Goal: Task Accomplishment & Management: Complete application form

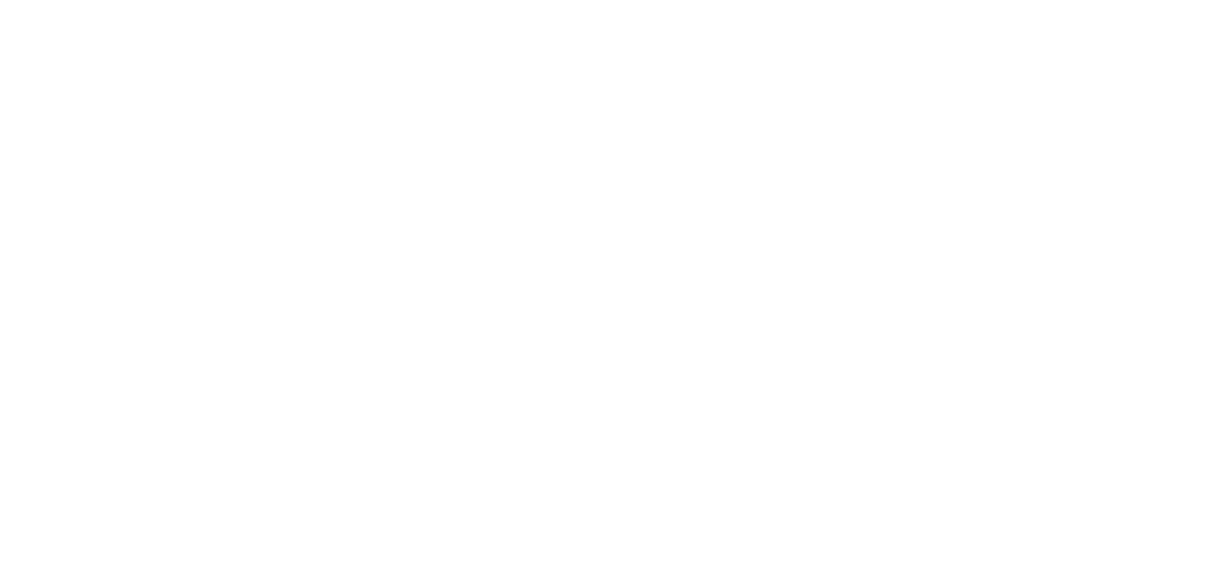
click at [0, 0] on html at bounding box center [0, 0] width 0 height 0
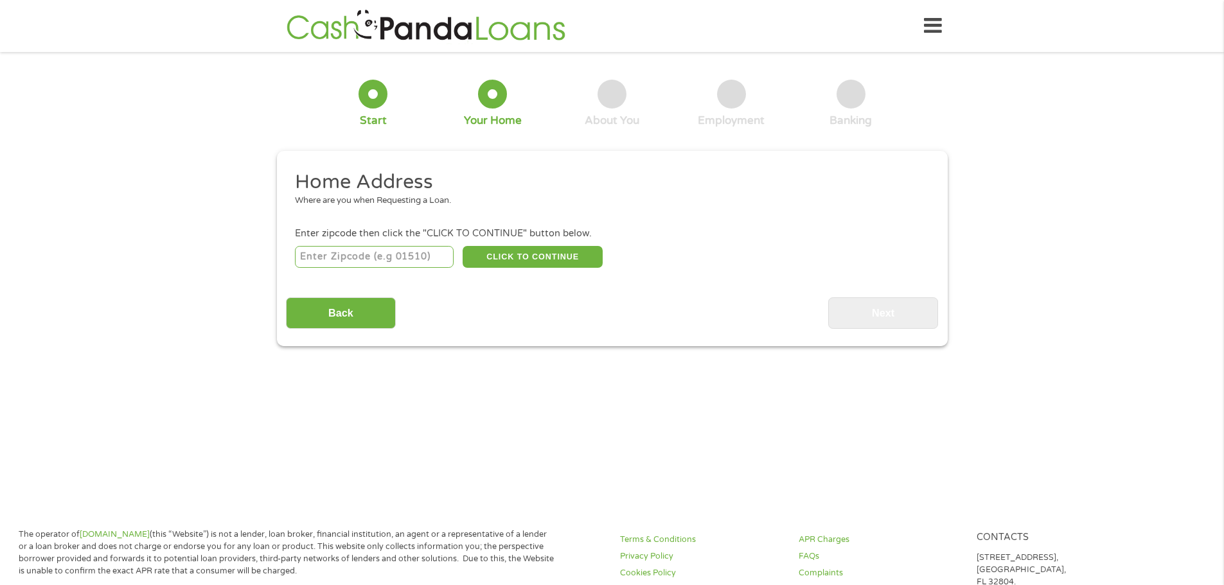
click at [404, 256] on input "number" at bounding box center [374, 257] width 159 height 22
type input "70802"
click at [478, 261] on button "CLICK TO CONTINUE" at bounding box center [533, 257] width 140 height 22
type input "70802"
type input "Baton Rouge"
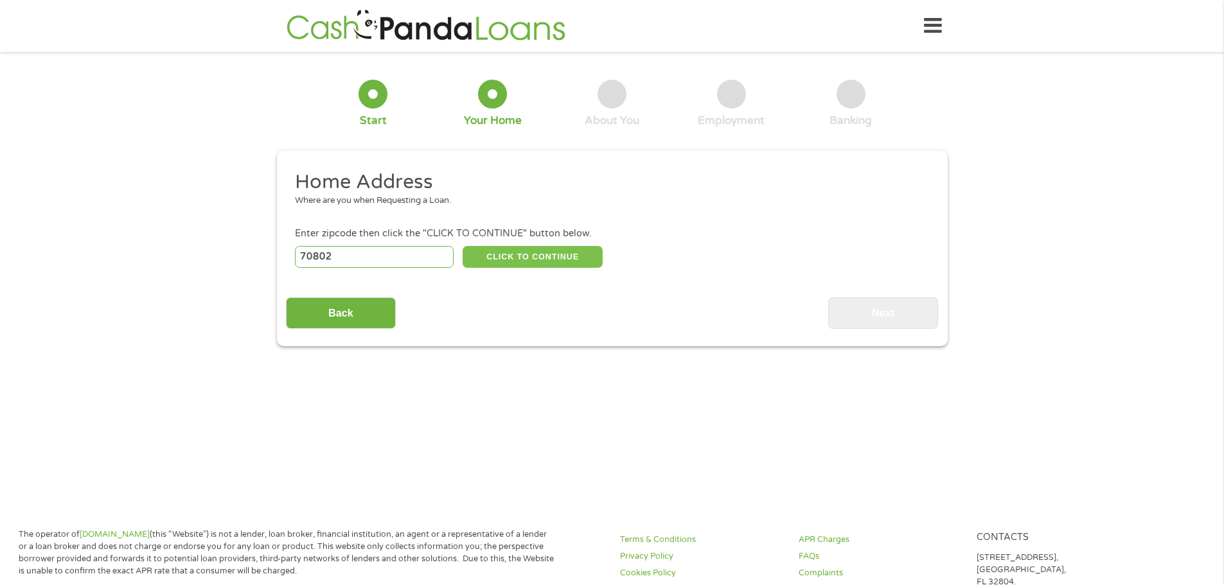
select select "[US_STATE]"
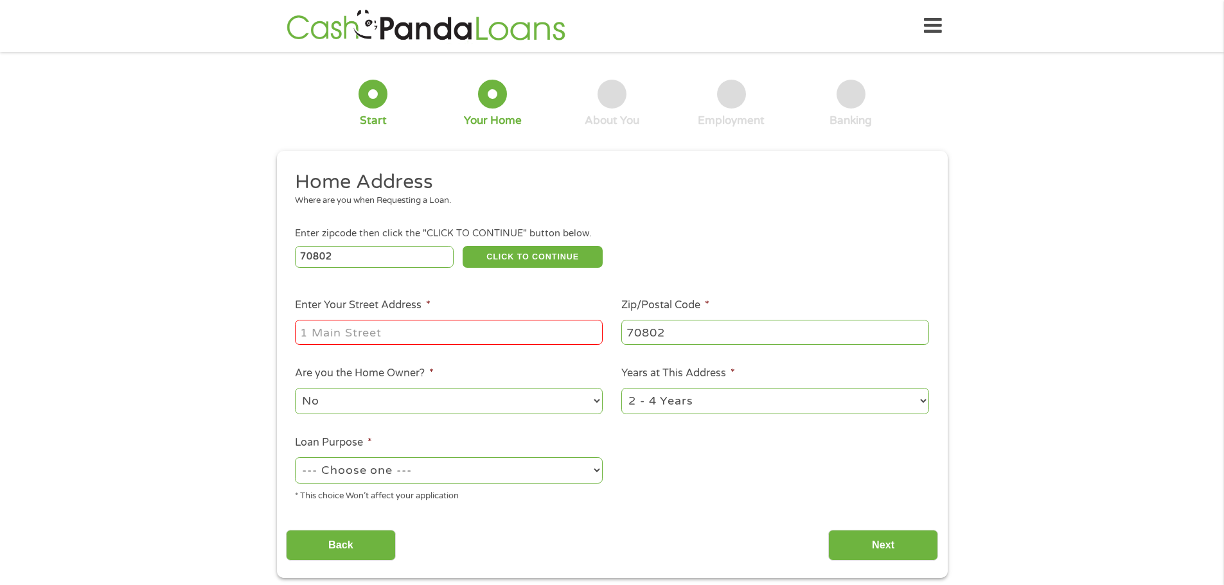
click at [454, 346] on div at bounding box center [449, 333] width 308 height 30
click at [457, 340] on input "Enter Your Street Address *" at bounding box center [449, 332] width 308 height 24
type input "[STREET_ADDRESS]"
click at [439, 401] on select "No Yes" at bounding box center [449, 401] width 308 height 26
click at [295, 388] on select "No Yes" at bounding box center [449, 401] width 308 height 26
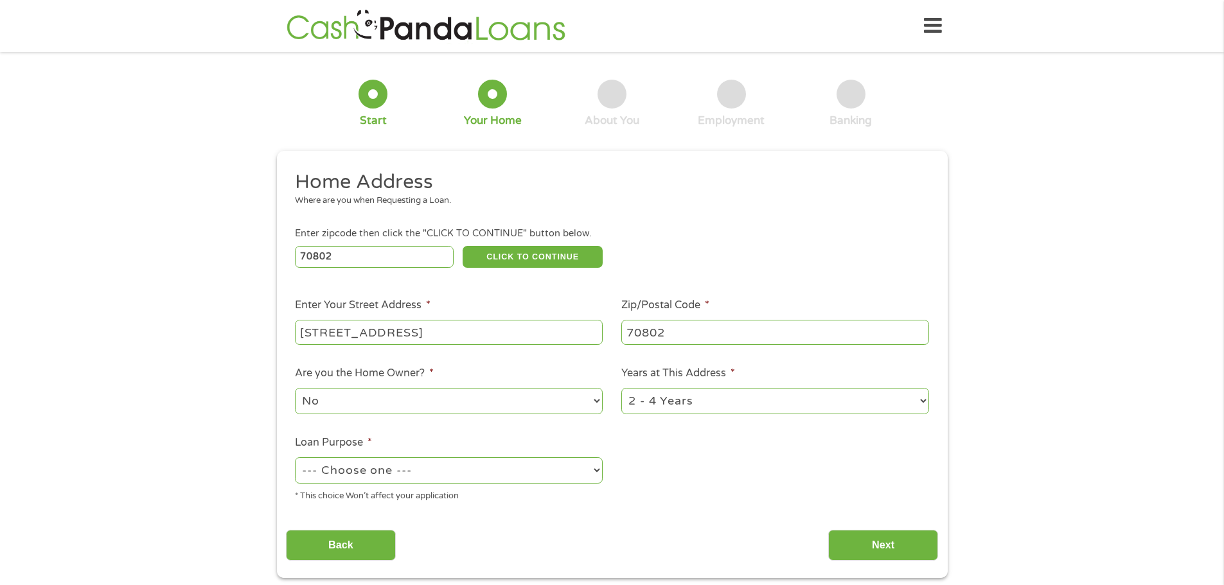
click at [423, 454] on li "Loan Purpose * --- Choose one --- Pay Bills Debt Consolidation Home Improvement…" at bounding box center [449, 469] width 326 height 68
click at [423, 472] on select "--- Choose one --- Pay Bills Debt Consolidation Home Improvement Major Purchase…" at bounding box center [449, 470] width 308 height 26
select select "paybills"
click at [295, 457] on select "--- Choose one --- Pay Bills Debt Consolidation Home Improvement Major Purchase…" at bounding box center [449, 470] width 308 height 26
click at [355, 542] on input "Back" at bounding box center [341, 545] width 110 height 31
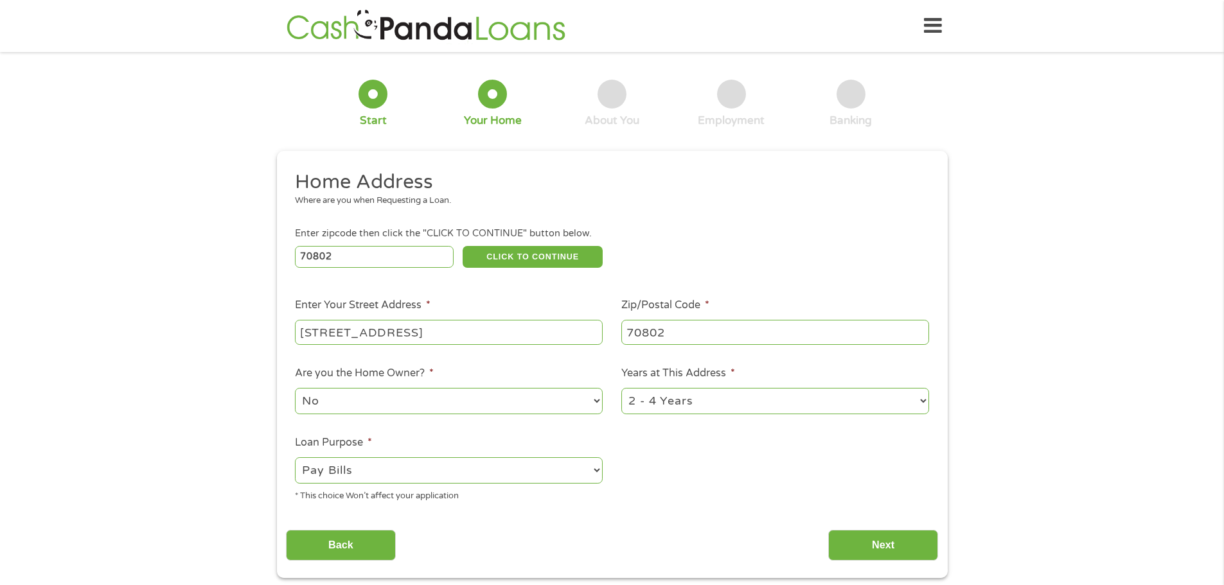
scroll to position [5, 5]
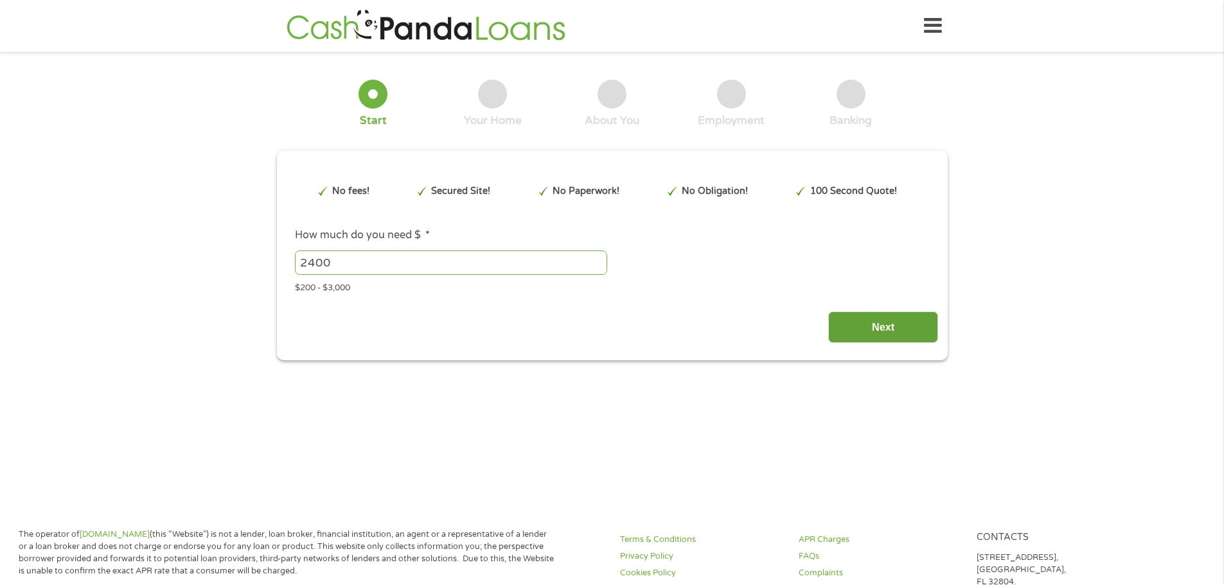
click at [843, 340] on input "Next" at bounding box center [883, 327] width 110 height 31
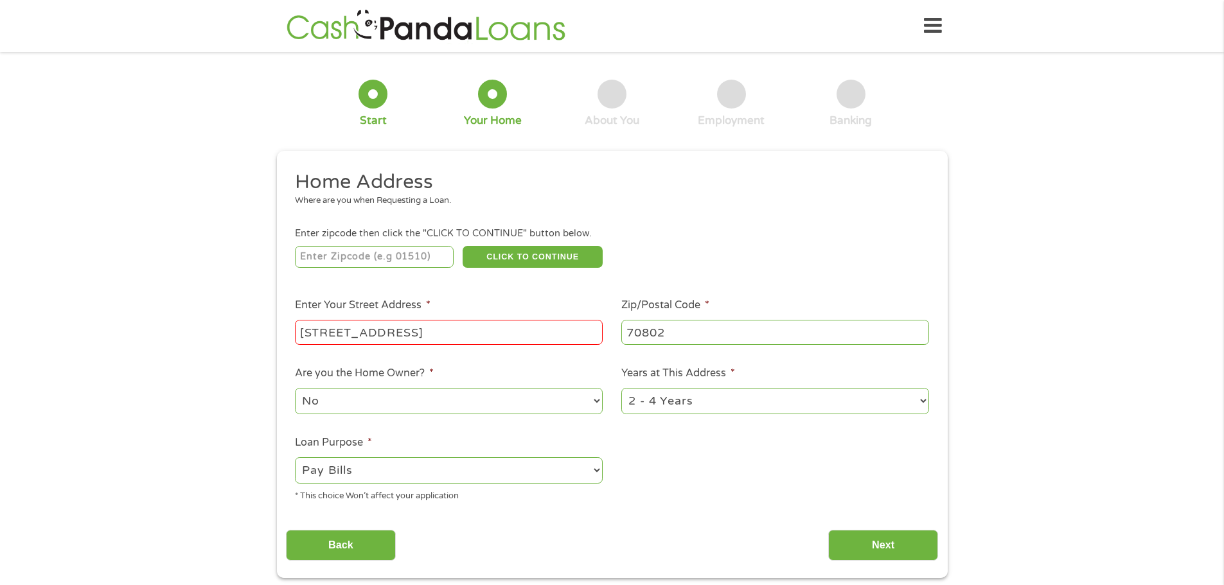
click at [472, 346] on div "[STREET_ADDRESS]" at bounding box center [449, 333] width 308 height 30
click at [474, 346] on div "[STREET_ADDRESS]" at bounding box center [449, 333] width 308 height 30
click at [479, 328] on input "[STREET_ADDRESS]" at bounding box center [449, 332] width 308 height 24
click at [846, 544] on input "Next" at bounding box center [883, 545] width 110 height 31
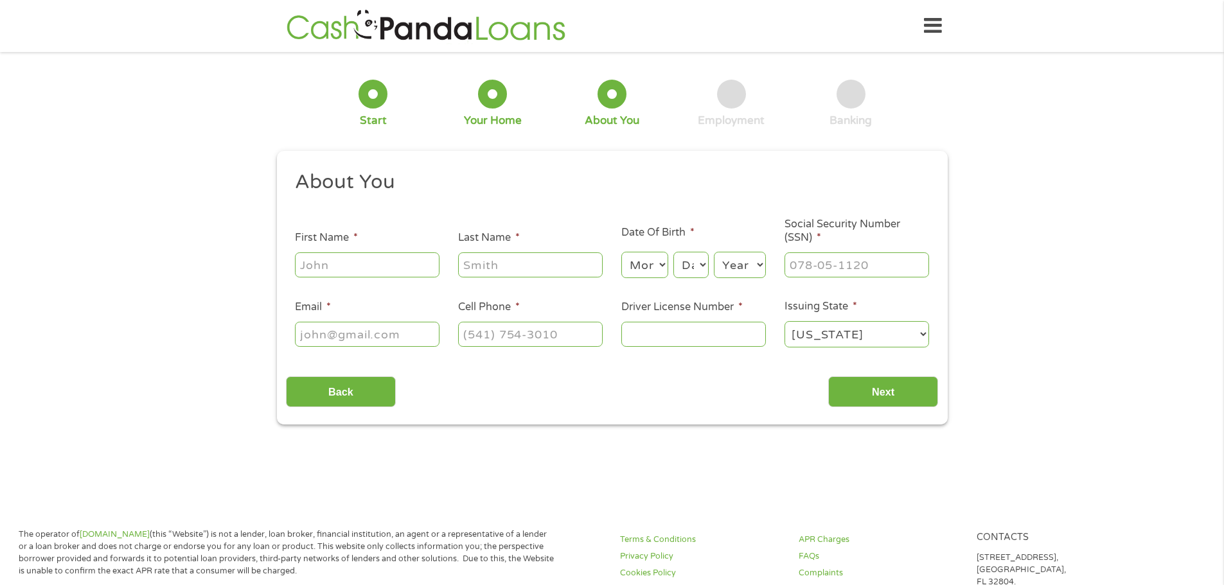
click at [357, 267] on input "First Name *" at bounding box center [367, 264] width 145 height 24
type input "tyrik"
click at [480, 263] on input "Last Name *" at bounding box center [530, 264] width 145 height 24
type input "[PERSON_NAME]"
click at [670, 258] on div "Month Month 1 2 3 4 5 6 7 8 9 10 11 12 Day Day 1 2 3 4 5 6 7 8 9 10 11 12 13 14…" at bounding box center [693, 262] width 145 height 35
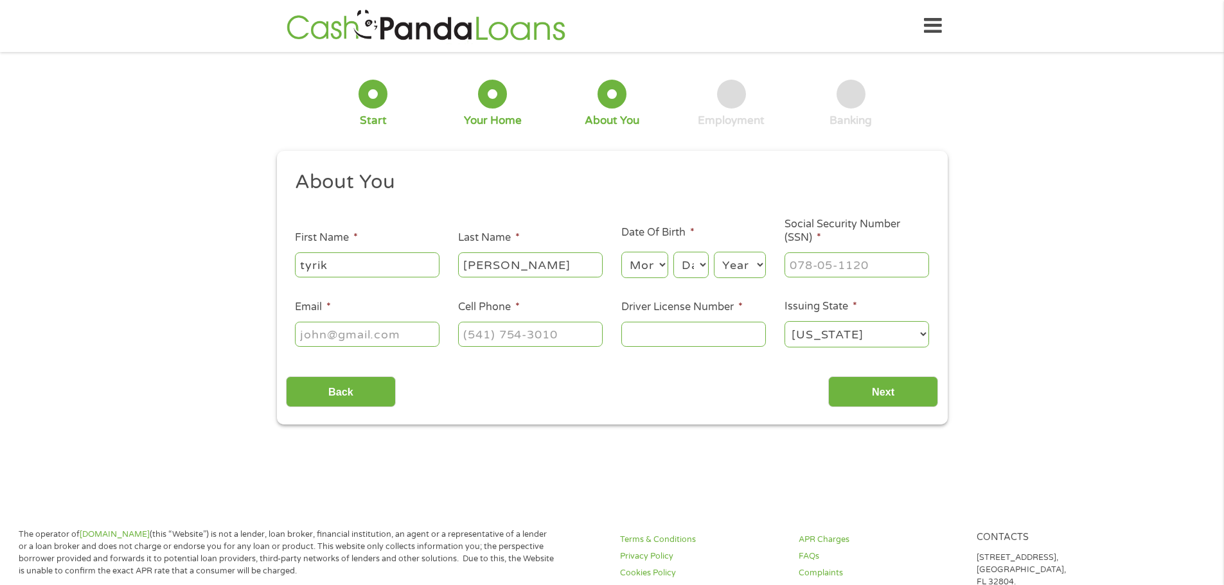
click at [665, 253] on select "Month 1 2 3 4 5 6 7 8 9 10 11 12" at bounding box center [644, 265] width 47 height 26
select select "11"
click at [621, 252] on select "Month 1 2 3 4 5 6 7 8 9 10 11 12" at bounding box center [644, 265] width 47 height 26
click at [719, 264] on select "Year [DATE] 2006 2005 2004 2003 2002 2001 2000 1999 1998 1997 1996 1995 1994 19…" at bounding box center [740, 265] width 52 height 26
click at [704, 265] on select "Day 1 2 3 4 5 6 7 8 9 10 11 12 13 14 15 16 17 18 19 20 21 22 23 24 25 26 27 28 …" at bounding box center [690, 265] width 35 height 26
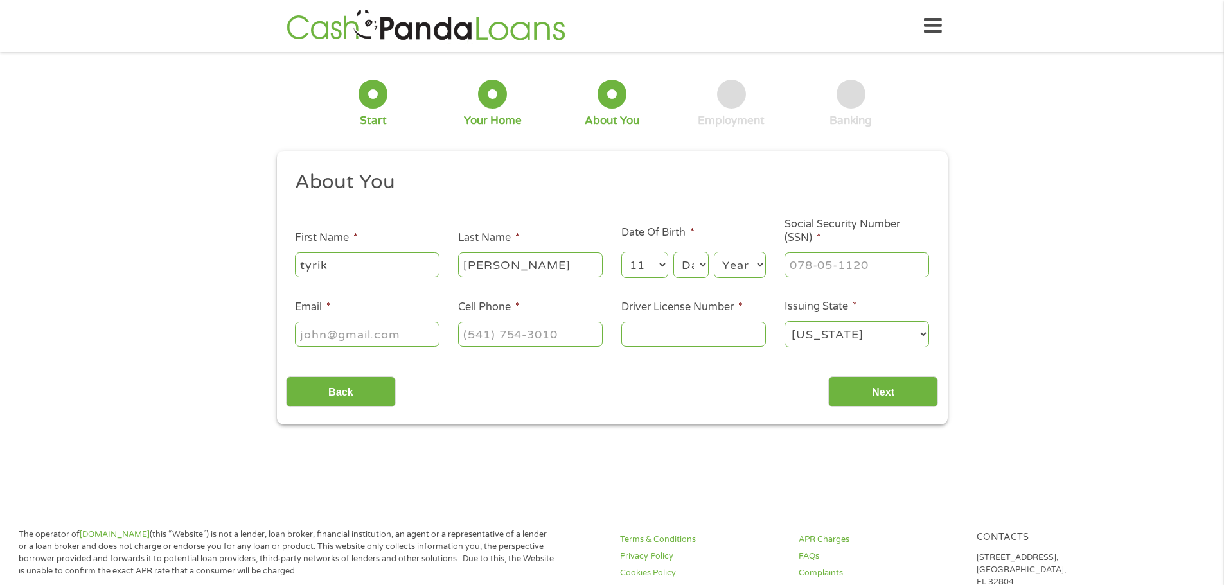
select select "15"
click at [673, 252] on select "Day 1 2 3 4 5 6 7 8 9 10 11 12 13 14 15 16 17 18 19 20 21 22 23 24 25 26 27 28 …" at bounding box center [690, 265] width 35 height 26
click at [733, 258] on select "Year [DATE] 2006 2005 2004 2003 2002 2001 2000 1999 1998 1997 1996 1995 1994 19…" at bounding box center [740, 265] width 52 height 26
select select "2001"
click at [714, 252] on select "Year [DATE] 2006 2005 2004 2003 2002 2001 2000 1999 1998 1997 1996 1995 1994 19…" at bounding box center [740, 265] width 52 height 26
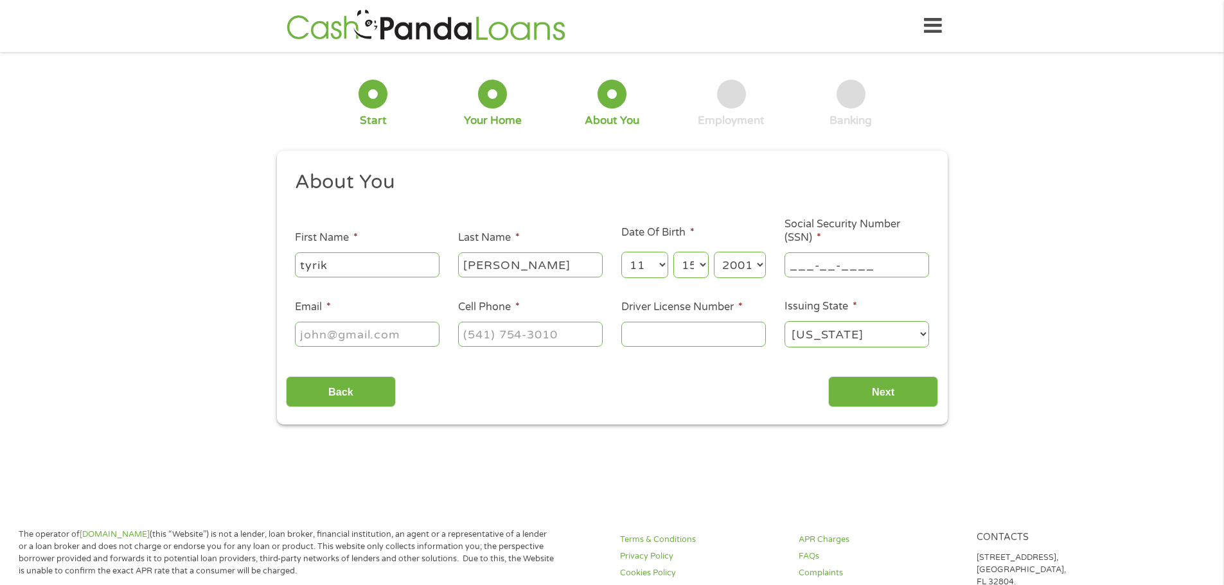
click at [831, 263] on input "___-__-____" at bounding box center [856, 264] width 145 height 24
type input "660-05-5924"
click at [405, 345] on input "Email *" at bounding box center [367, 334] width 145 height 24
type input "[EMAIL_ADDRESS][DOMAIN_NAME]"
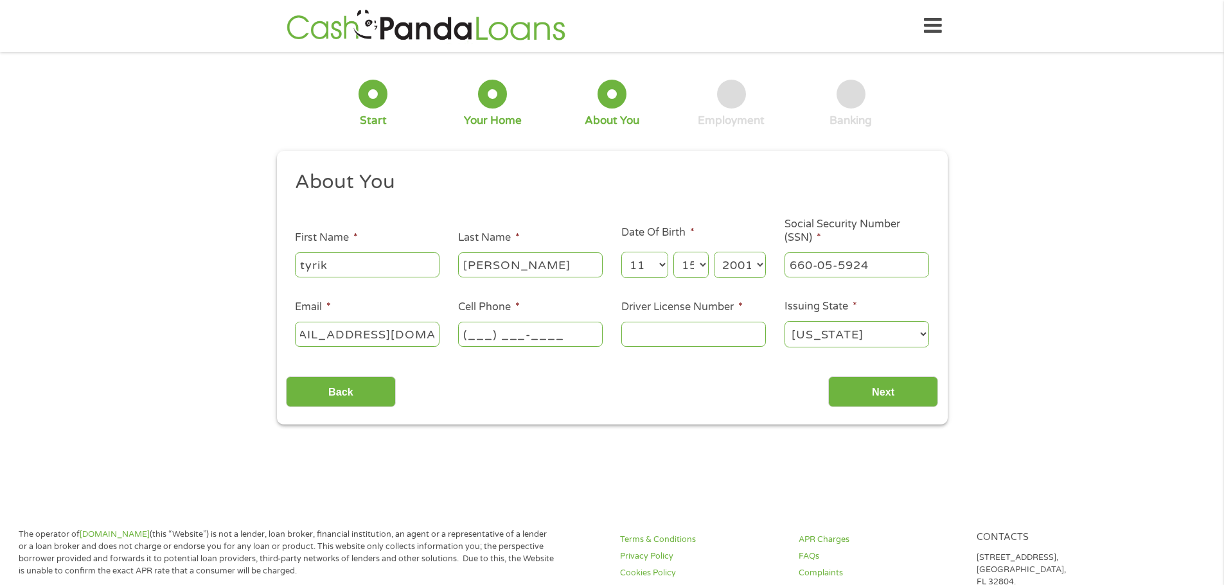
scroll to position [0, 0]
click at [581, 342] on input "(___) ___-____" at bounding box center [530, 334] width 145 height 24
type input "[PHONE_NUMBER]"
click at [655, 328] on input "Driver License Number *" at bounding box center [693, 334] width 145 height 24
type input "012470236"
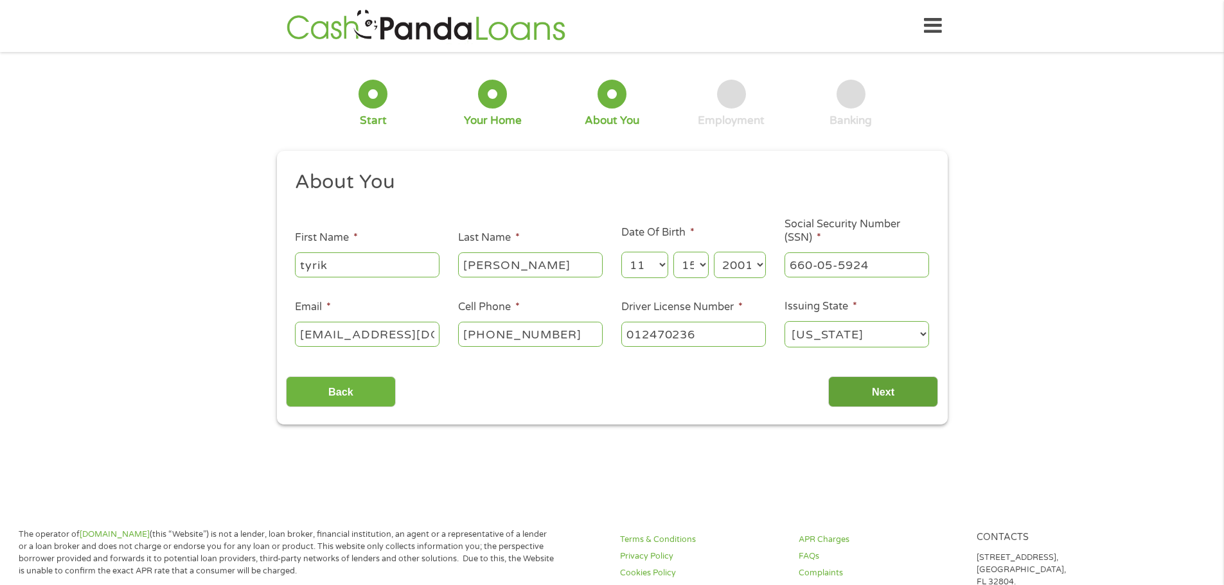
click at [885, 397] on input "Next" at bounding box center [883, 391] width 110 height 31
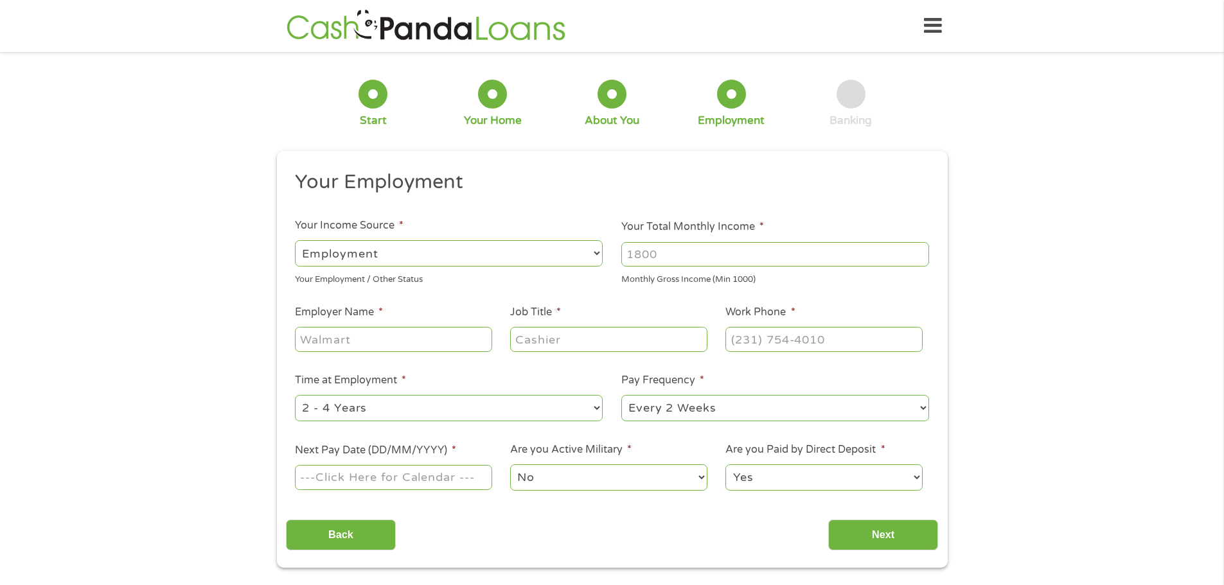
click at [369, 260] on select "--- Choose one --- Employment [DEMOGRAPHIC_DATA] Benefits" at bounding box center [449, 253] width 308 height 26
click at [818, 247] on input "Your Total Monthly Income *" at bounding box center [775, 254] width 308 height 24
type input "1098"
click at [426, 331] on input "Employer Name *" at bounding box center [393, 339] width 197 height 24
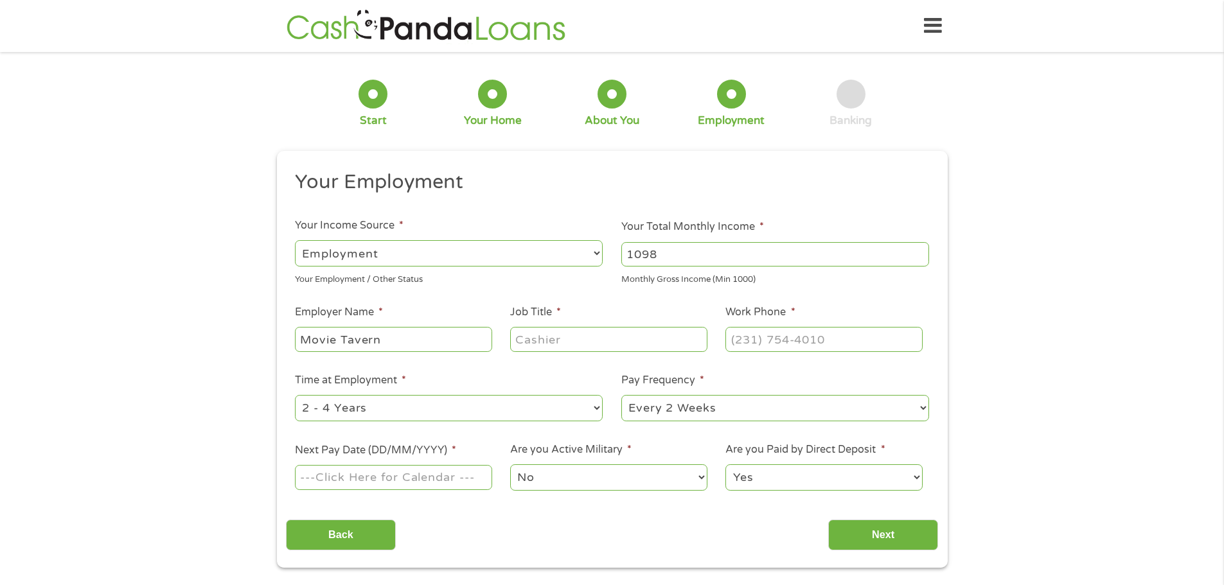
type input "Movie Tavern"
click at [548, 348] on input "Job Title *" at bounding box center [608, 339] width 197 height 24
type input "Bartender"
click at [809, 347] on input "(___) ___-____" at bounding box center [823, 339] width 197 height 24
type input "[PHONE_NUMBER]"
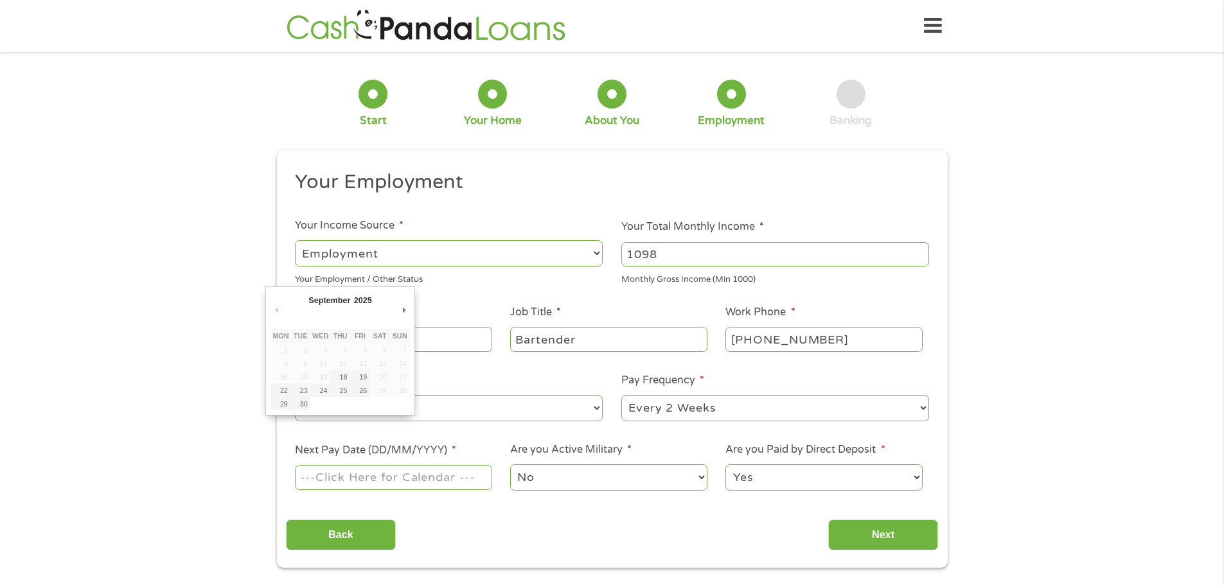
click at [430, 486] on input "Next Pay Date (DD/MM/YYYY) *" at bounding box center [393, 477] width 197 height 24
type input "[DATE]"
click at [549, 478] on select "No Yes" at bounding box center [608, 477] width 197 height 26
click at [553, 479] on select "No Yes" at bounding box center [608, 477] width 197 height 26
click at [850, 489] on select "Yes No" at bounding box center [823, 477] width 197 height 26
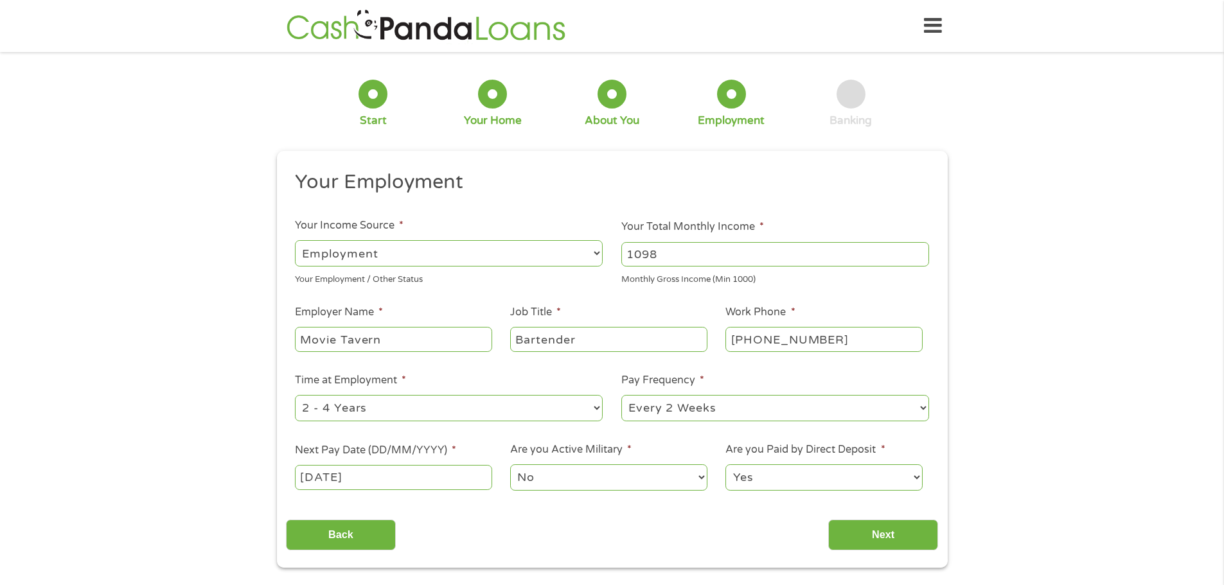
click at [725, 464] on select "Yes No" at bounding box center [823, 477] width 197 height 26
click at [840, 521] on input "Next" at bounding box center [883, 535] width 110 height 31
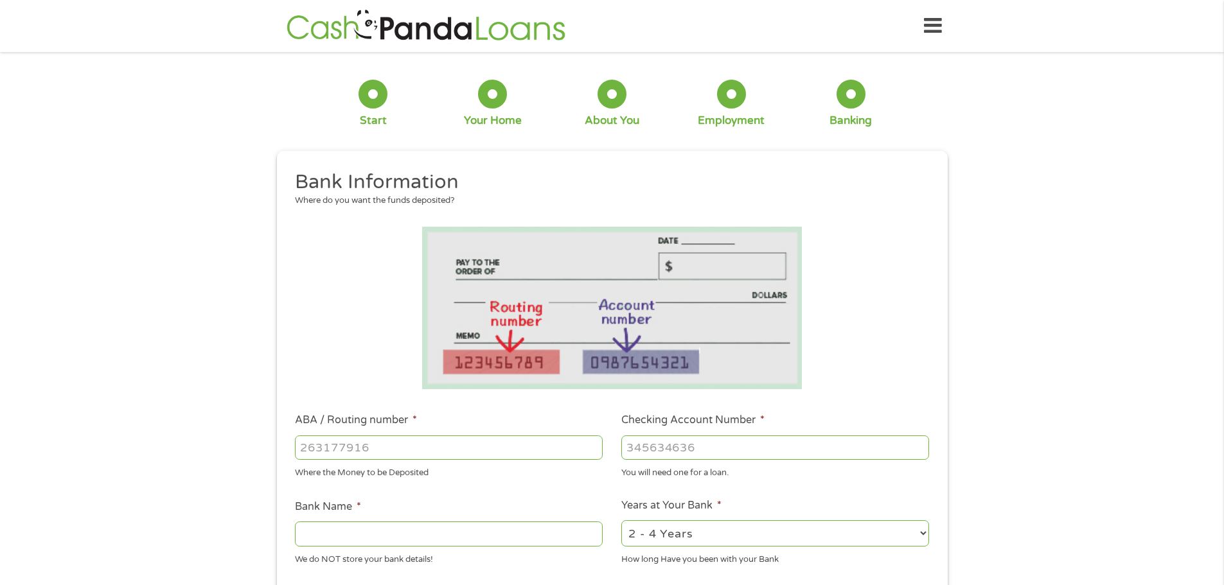
click at [370, 446] on input "ABA / Routing number *" at bounding box center [449, 448] width 308 height 24
click at [343, 442] on input "ABA / Routing number *" at bounding box center [449, 448] width 308 height 24
click at [658, 464] on div "You will need one for a loan." at bounding box center [775, 471] width 308 height 17
click at [658, 452] on input "Checking Account Number *" at bounding box center [775, 448] width 308 height 24
click at [640, 440] on input "Checking Account Number *" at bounding box center [775, 448] width 308 height 24
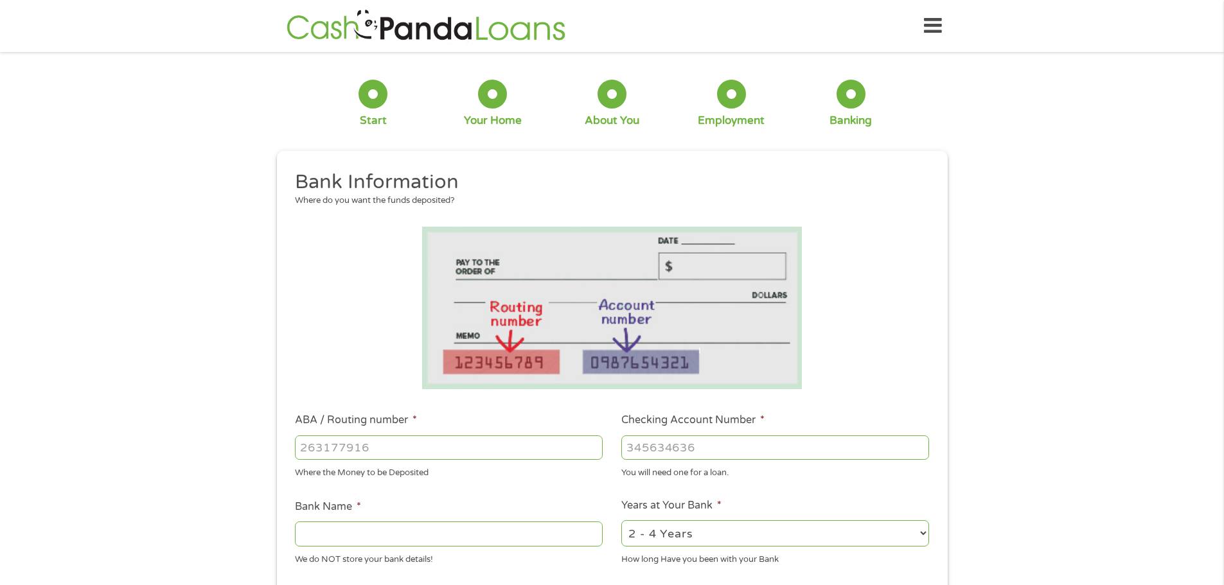
click at [298, 439] on input "ABA / Routing number *" at bounding box center [449, 448] width 308 height 24
type input "031176110"
type input "CAPITAL ONE NA"
type input "031176110"
click at [813, 455] on input "Checking Account Number *" at bounding box center [775, 448] width 308 height 24
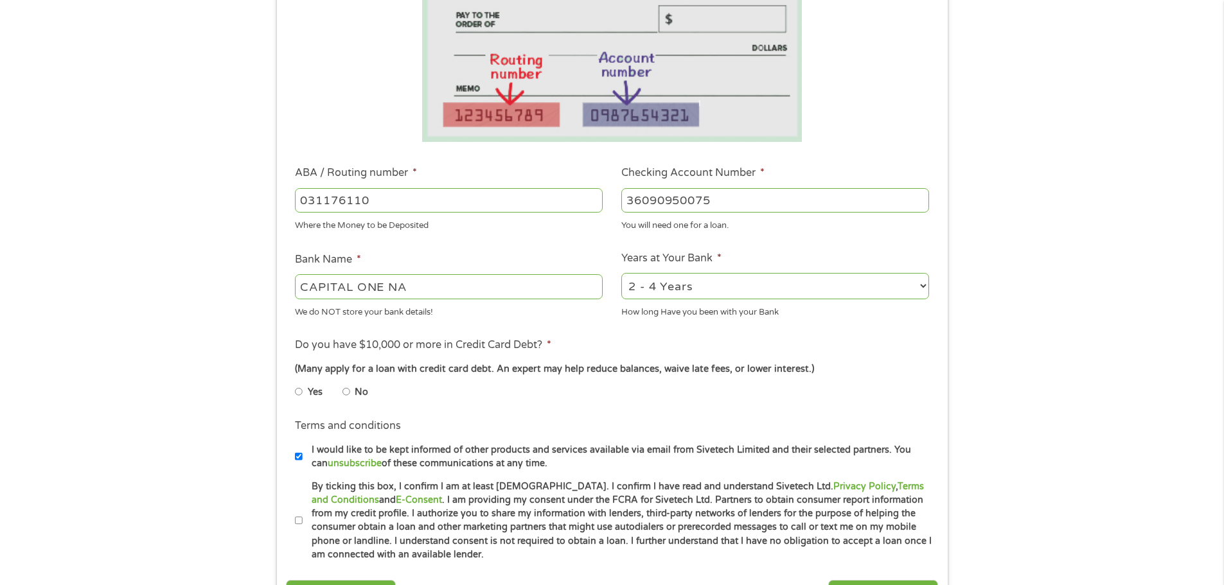
scroll to position [257, 0]
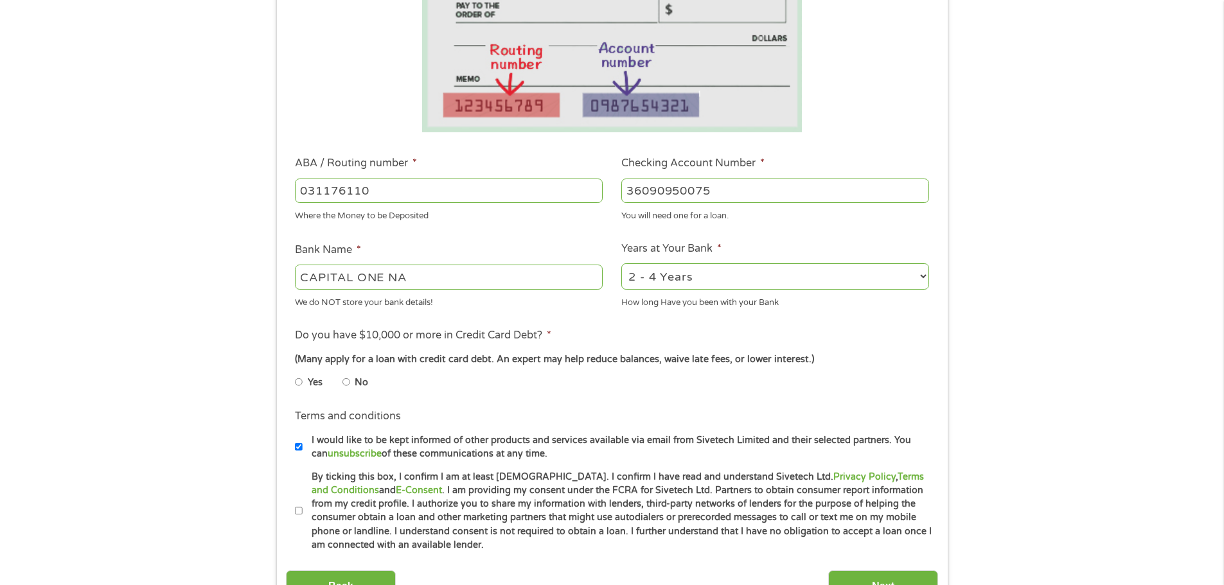
type input "36090950075"
click at [349, 380] on input "No" at bounding box center [346, 382] width 8 height 21
radio input "true"
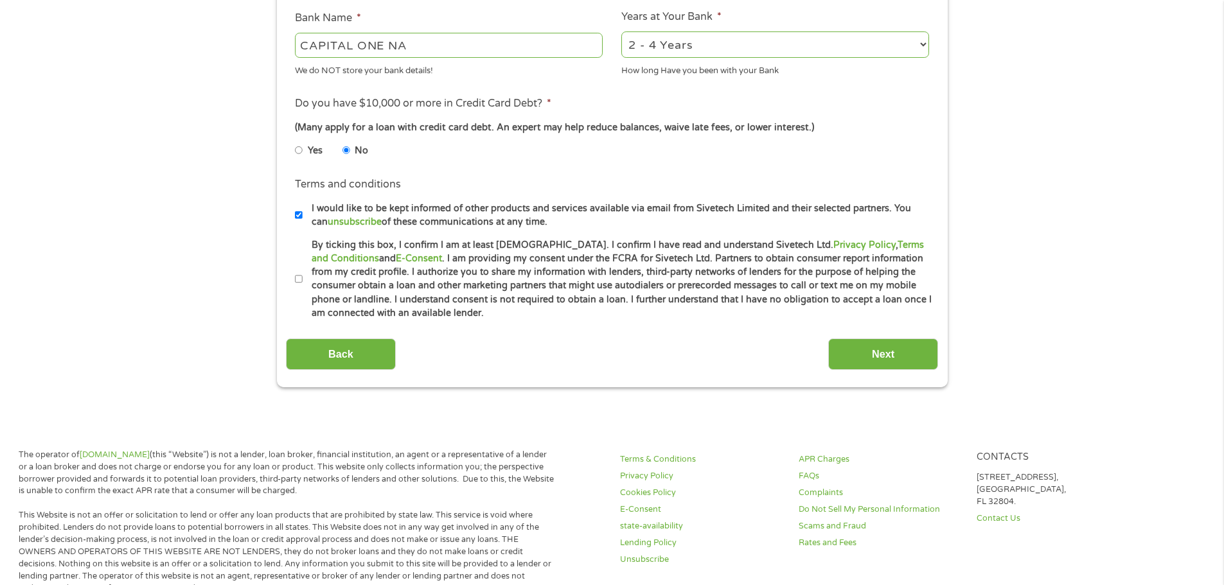
scroll to position [514, 0]
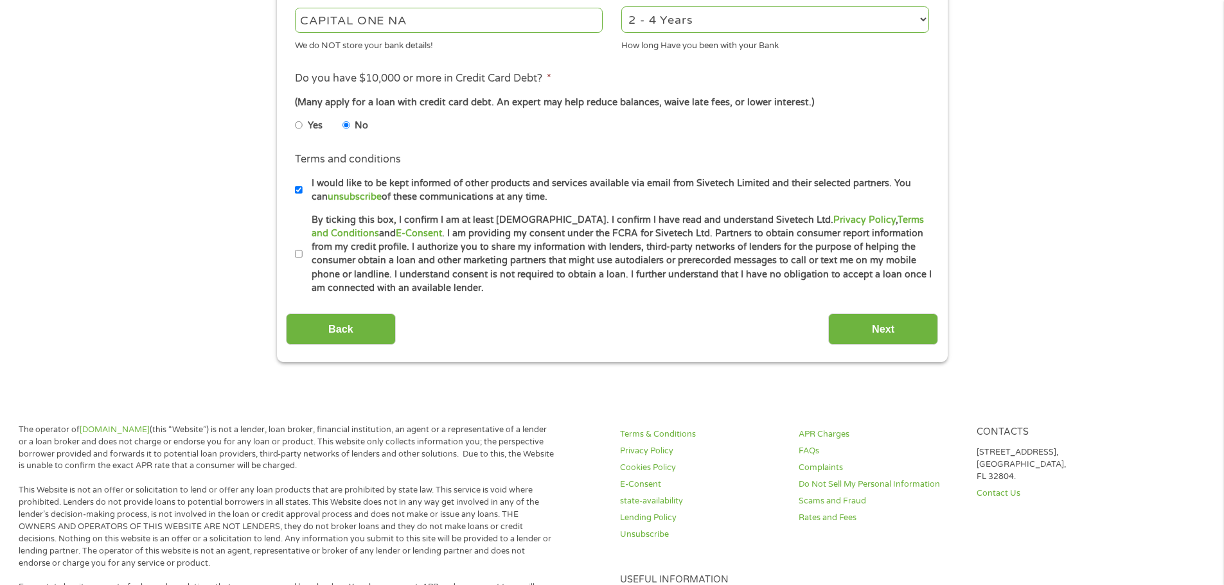
click at [299, 251] on input "By ticking this box, I confirm I am at least [DEMOGRAPHIC_DATA]. I confirm I ha…" at bounding box center [299, 254] width 8 height 21
checkbox input "true"
click at [847, 313] on input "Next" at bounding box center [883, 328] width 110 height 31
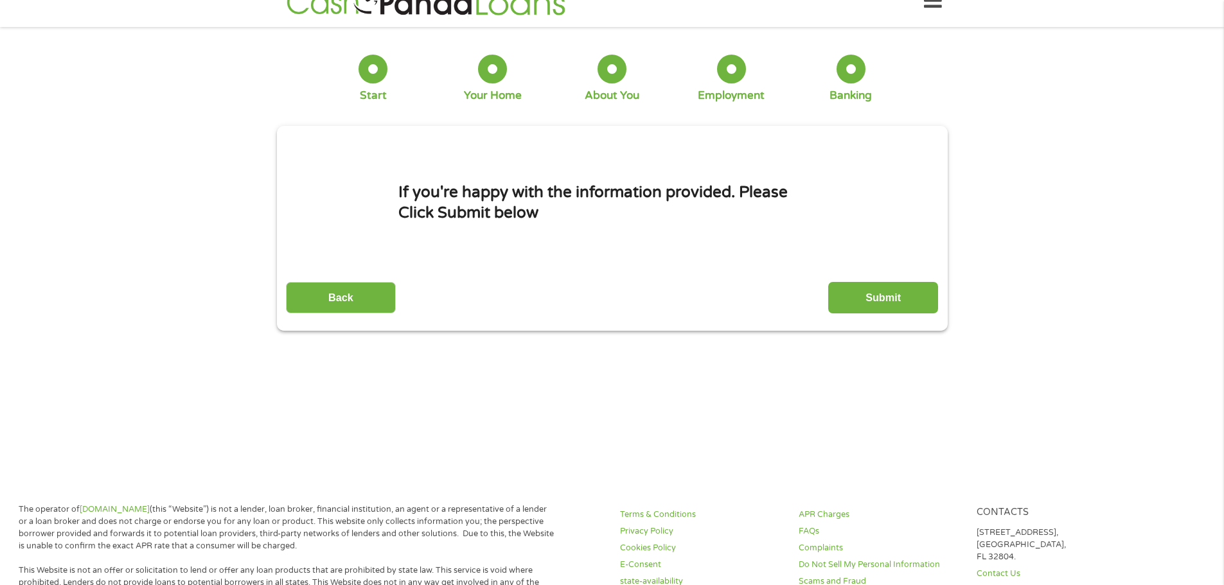
scroll to position [0, 0]
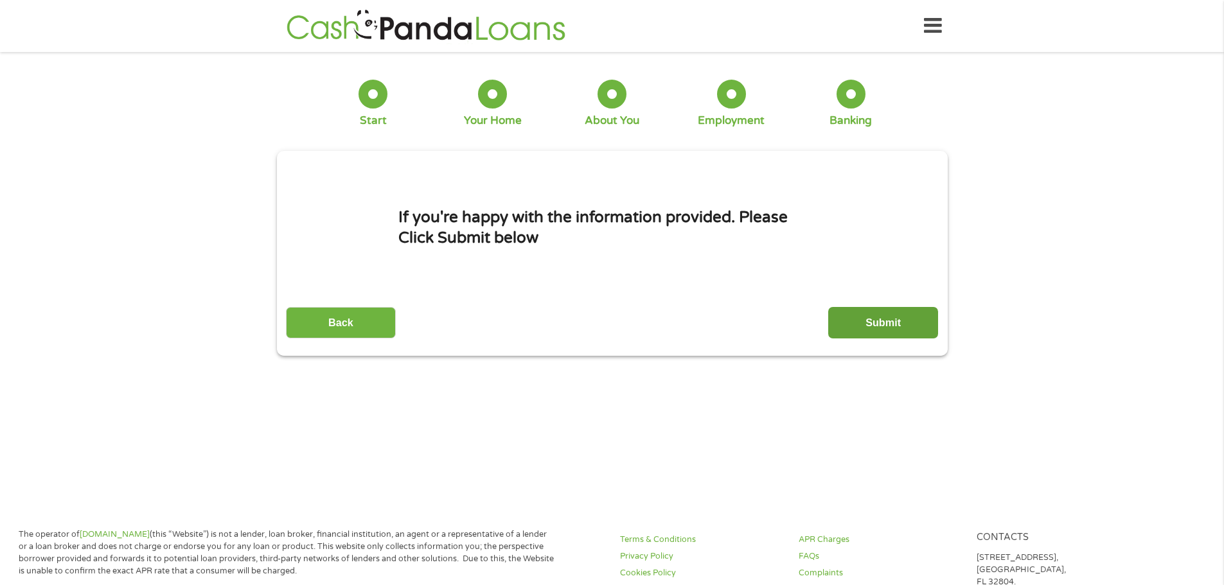
click at [836, 311] on input "Submit" at bounding box center [883, 322] width 110 height 31
